Goal: Understand process/instructions: Learn how to perform a task or action

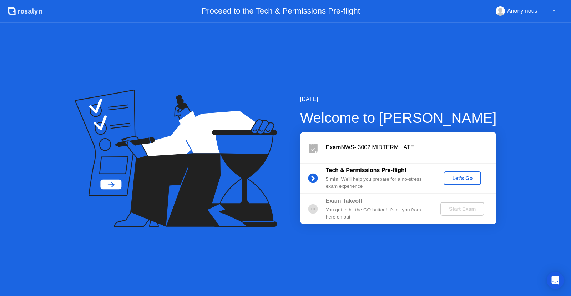
click at [459, 171] on div "Tech & Permissions Pre-flight 5 min : We’ll help you prepare for a no-stress ex…" at bounding box center [398, 178] width 196 height 31
click at [459, 176] on div "Let's Go" at bounding box center [462, 178] width 32 height 6
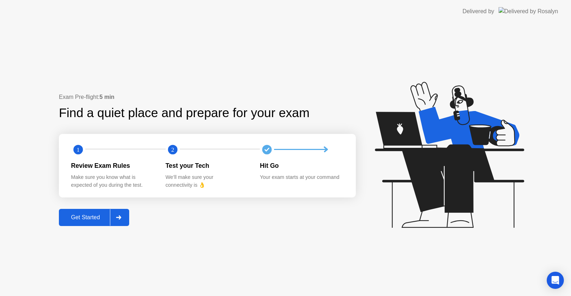
click at [94, 214] on div "Get Started" at bounding box center [85, 217] width 49 height 6
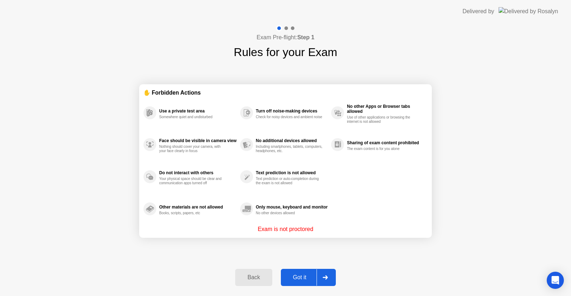
click at [303, 277] on div "Got it" at bounding box center [300, 277] width 34 height 6
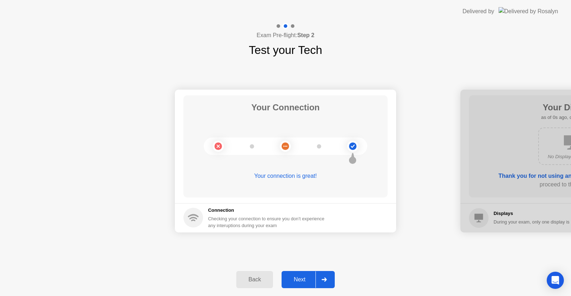
click at [303, 277] on div "Next" at bounding box center [300, 279] width 32 height 6
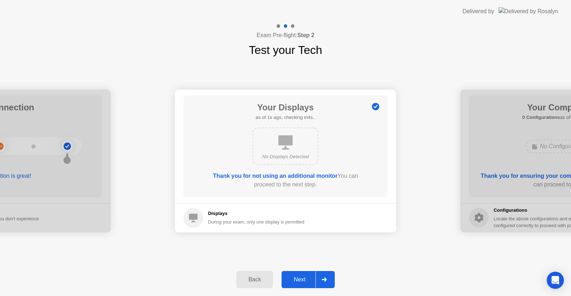
click at [326, 278] on icon at bounding box center [324, 279] width 5 height 4
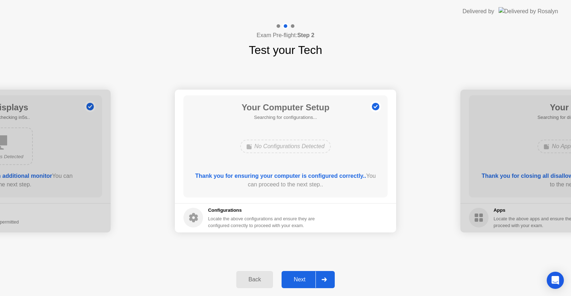
click at [326, 278] on icon at bounding box center [324, 279] width 5 height 4
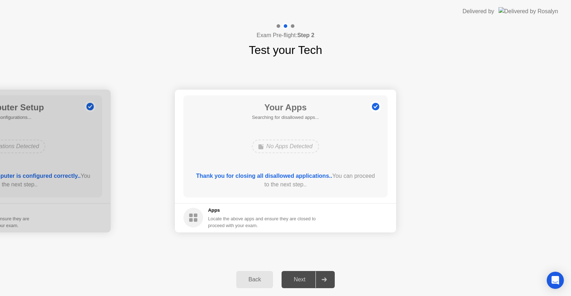
click at [326, 278] on icon at bounding box center [324, 279] width 5 height 4
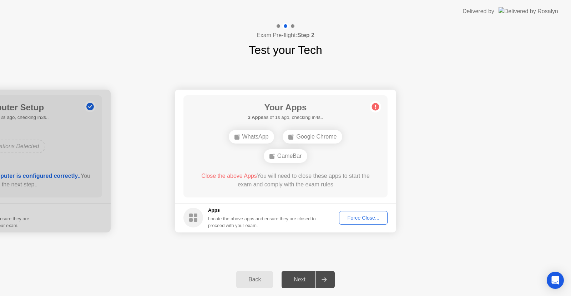
click at [366, 219] on div "Force Close..." at bounding box center [364, 218] width 44 height 6
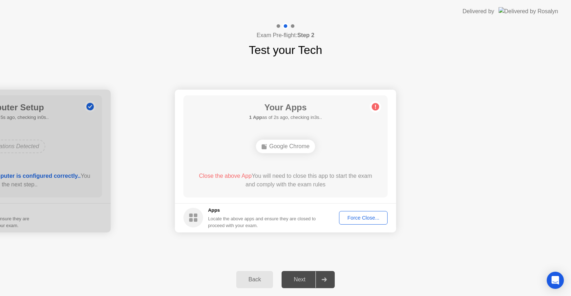
click at [349, 211] on button "Force Close..." at bounding box center [363, 218] width 49 height 14
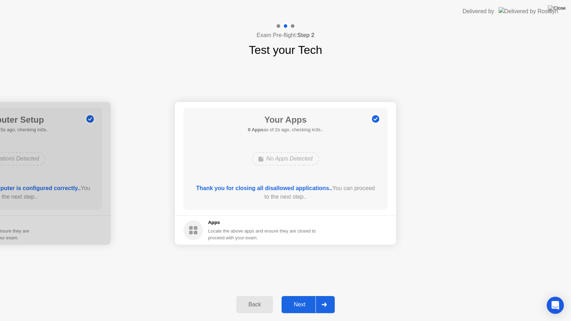
click at [310, 295] on button "Next" at bounding box center [308, 304] width 53 height 17
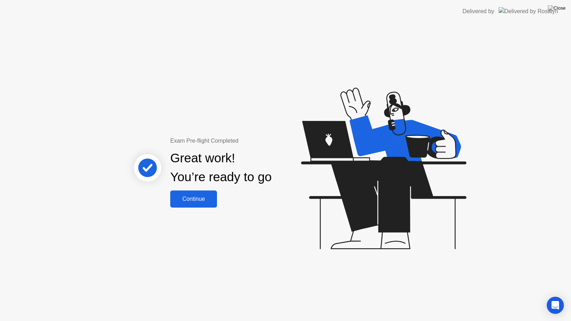
click at [200, 203] on button "Continue" at bounding box center [193, 199] width 47 height 17
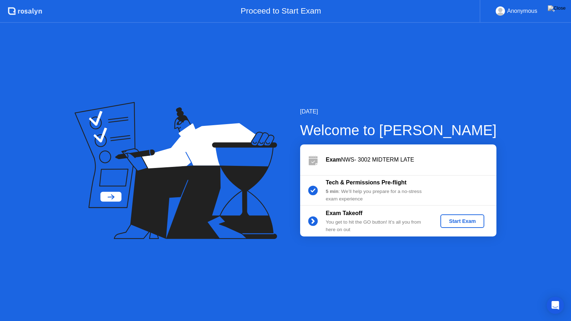
click at [454, 221] on div "Start Exam" at bounding box center [462, 221] width 38 height 6
